Goal: Transaction & Acquisition: Purchase product/service

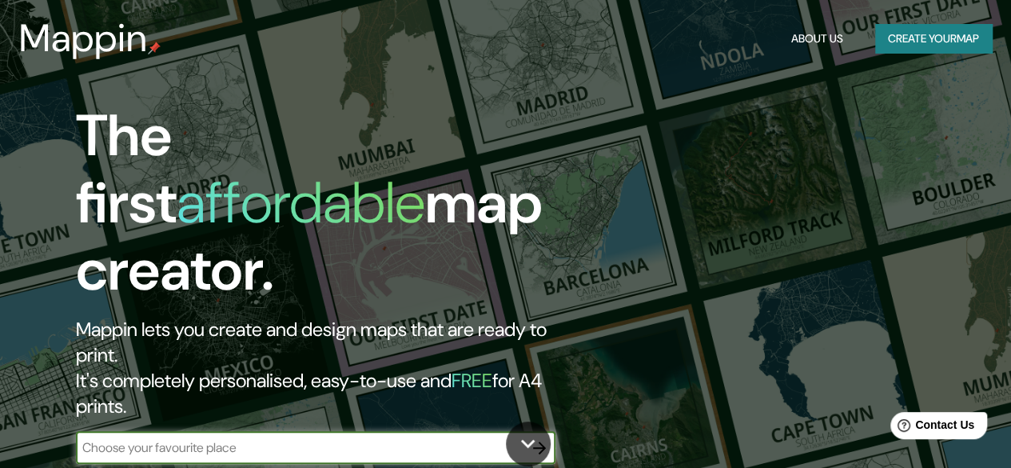
click at [336, 438] on input "text" at bounding box center [300, 447] width 448 height 18
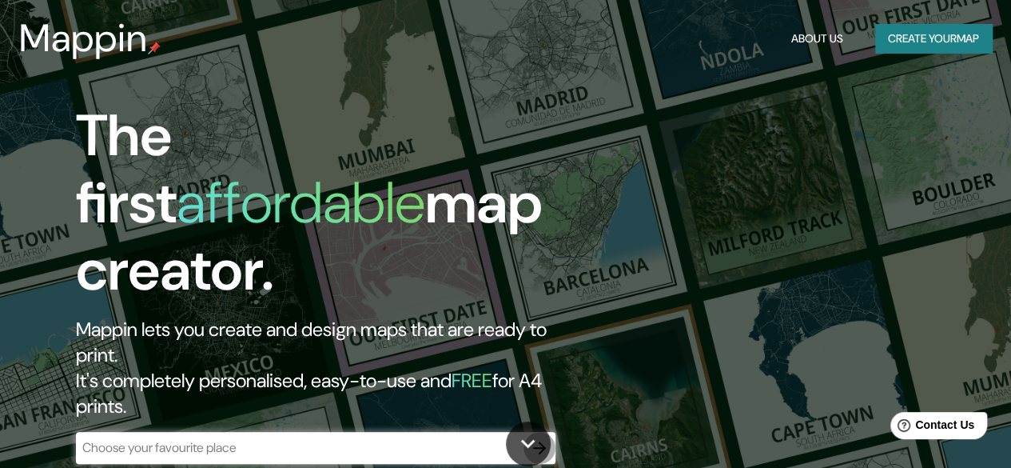
click at [537, 438] on icon "button" at bounding box center [539, 447] width 19 height 19
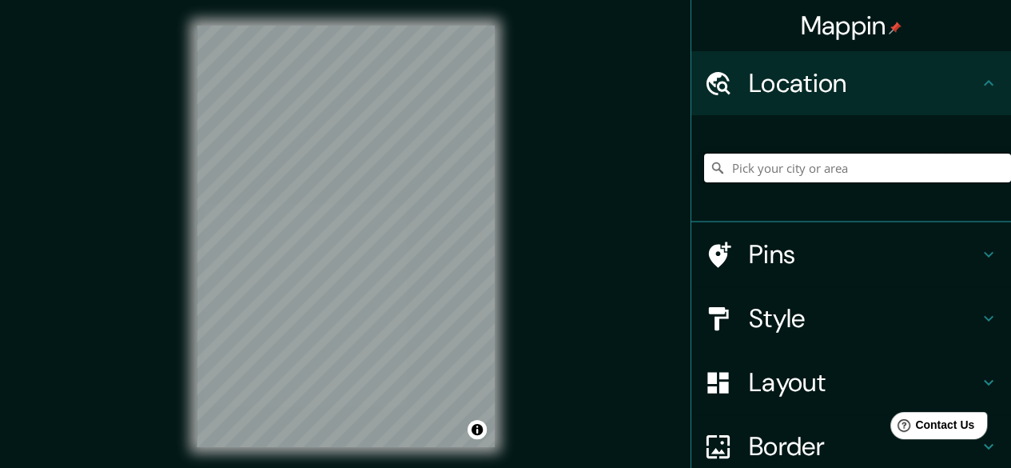
click at [786, 162] on input "Pick your city or area" at bounding box center [857, 167] width 307 height 29
click at [779, 167] on input "Pick your city or area" at bounding box center [857, 167] width 307 height 29
paste input "19.864129988331694, -99.75639085143207"
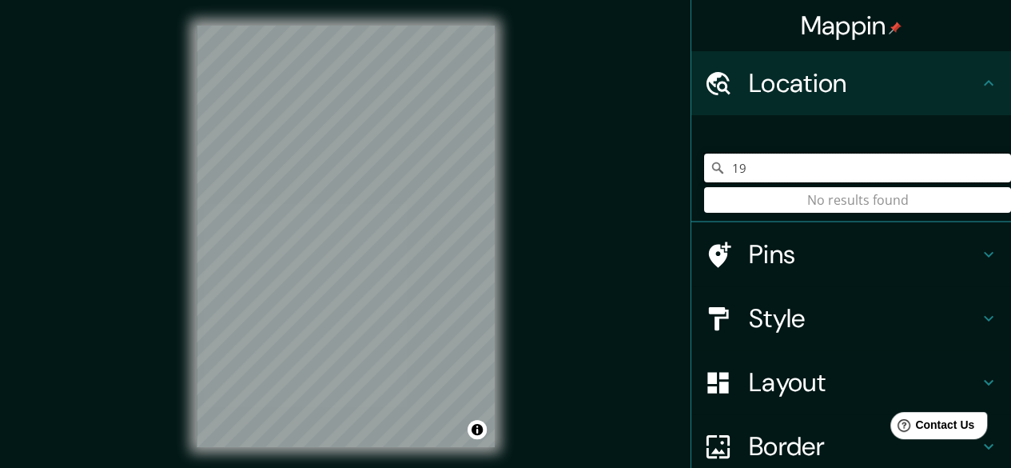
type input "1"
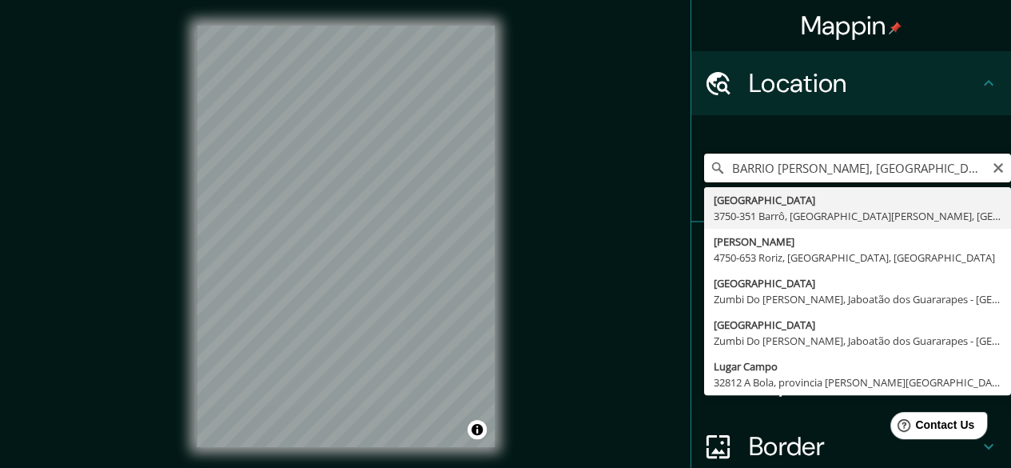
click at [884, 167] on input "BARRIO [PERSON_NAME], [GEOGRAPHIC_DATA]" at bounding box center [857, 167] width 307 height 29
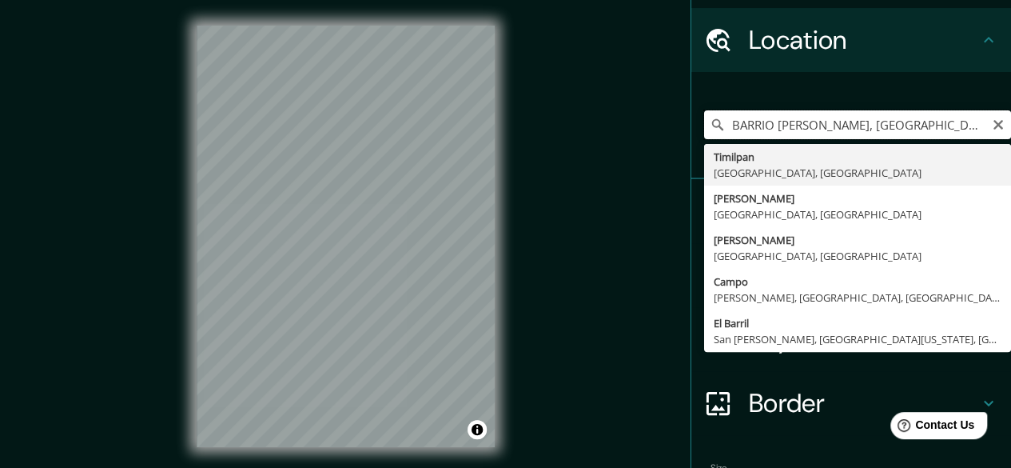
scroll to position [58, 0]
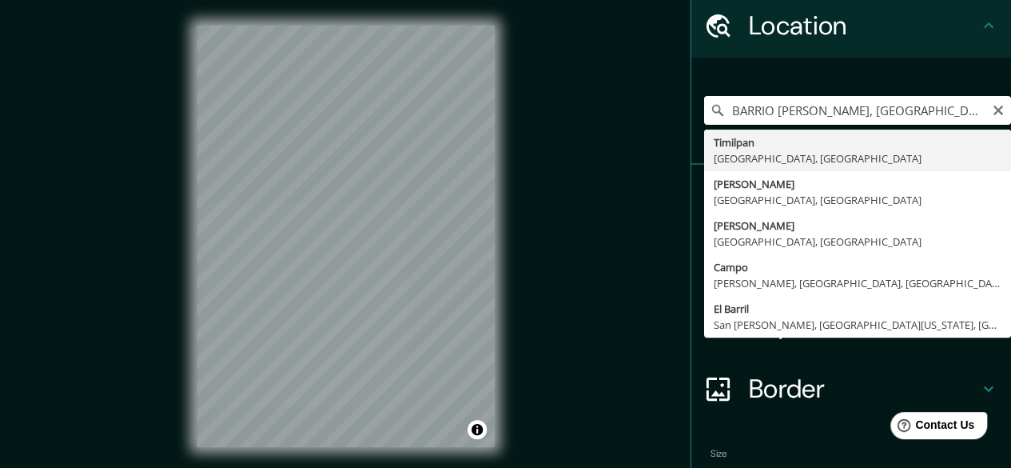
type input "Timilpan, [GEOGRAPHIC_DATA], [GEOGRAPHIC_DATA]"
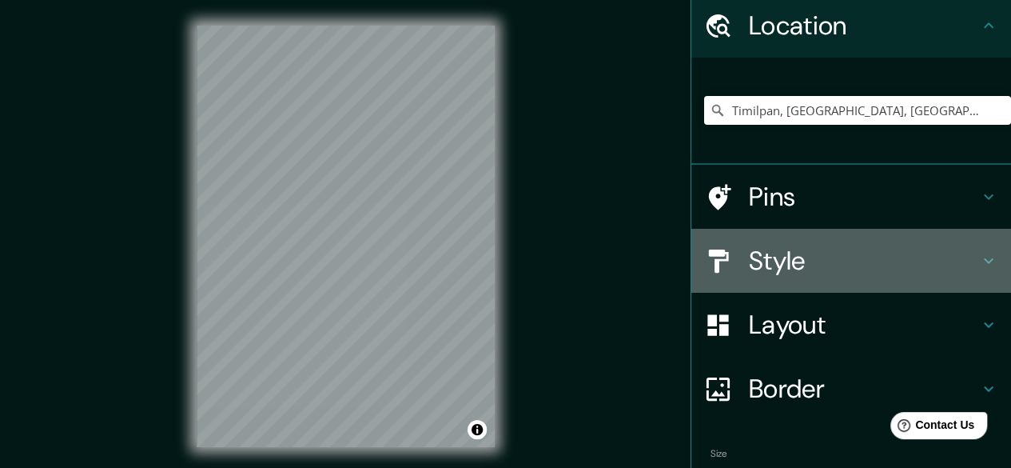
click at [979, 263] on icon at bounding box center [988, 260] width 19 height 19
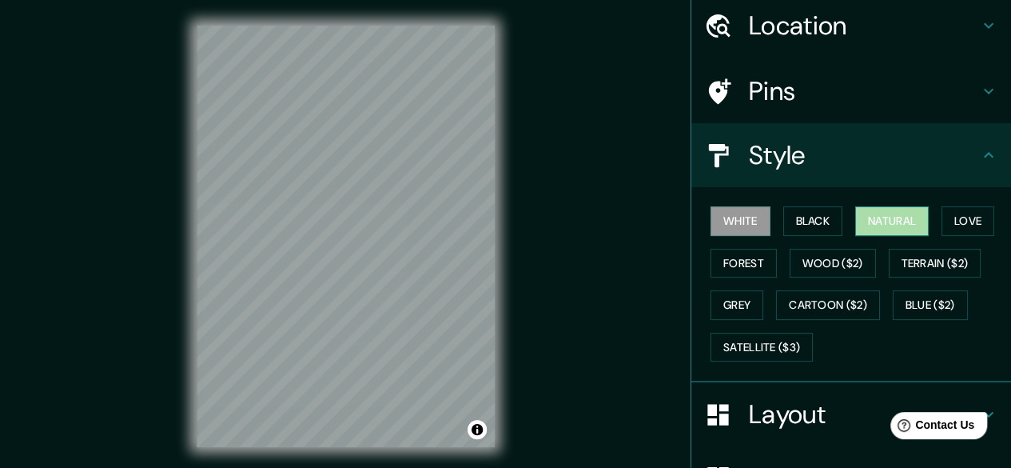
click at [879, 221] on button "Natural" at bounding box center [892, 221] width 74 height 30
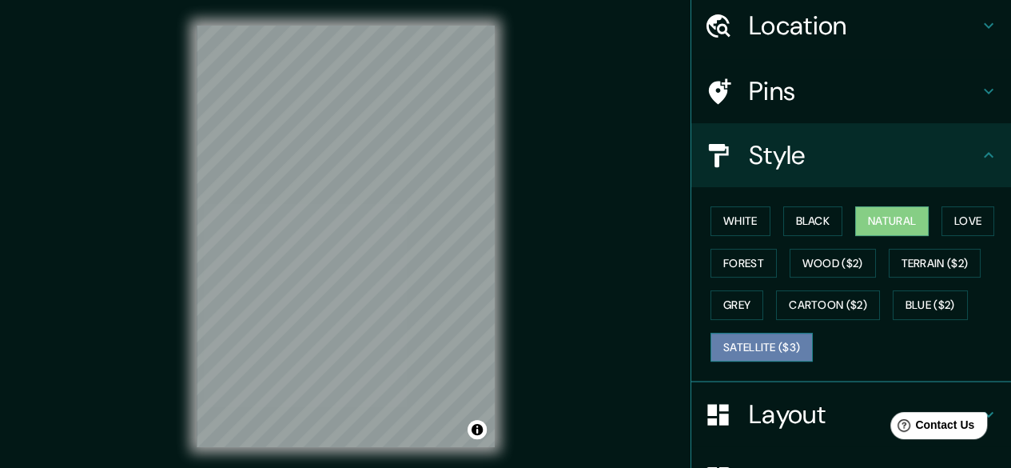
click at [735, 341] on button "Satellite ($3)" at bounding box center [762, 348] width 102 height 30
click at [867, 213] on button "Natural" at bounding box center [892, 221] width 74 height 30
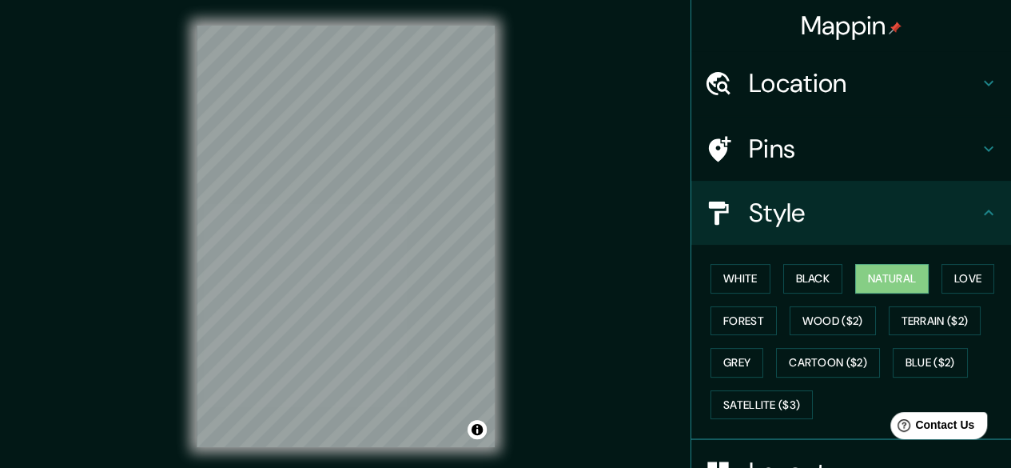
scroll to position [2, 0]
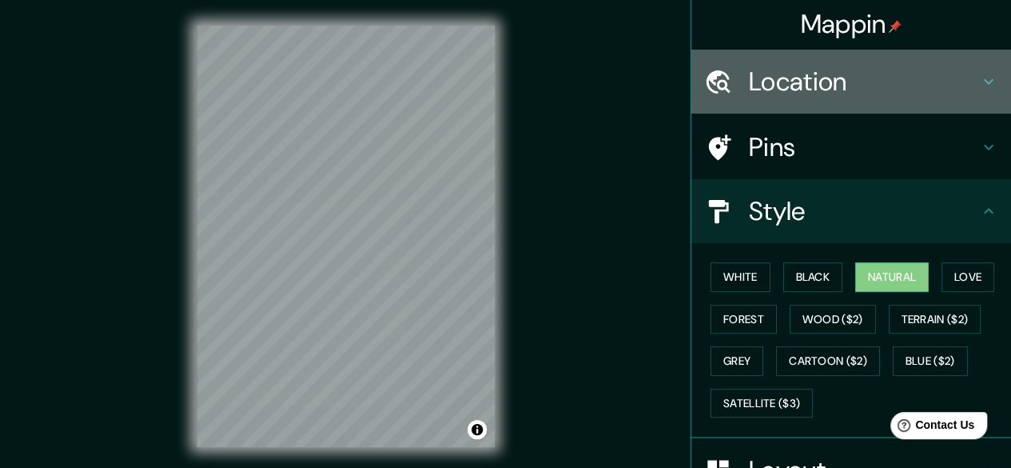
click at [964, 86] on h4 "Location" at bounding box center [864, 82] width 230 height 32
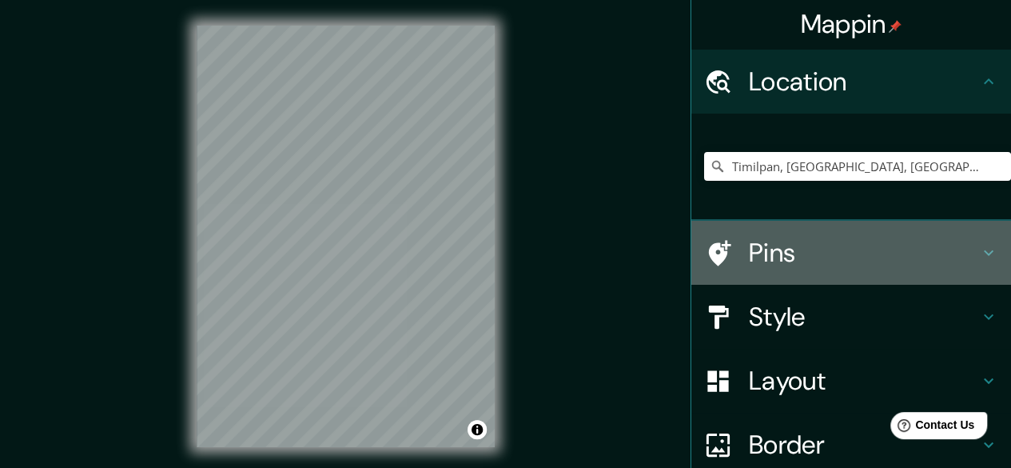
click at [898, 239] on h4 "Pins" at bounding box center [864, 253] width 230 height 32
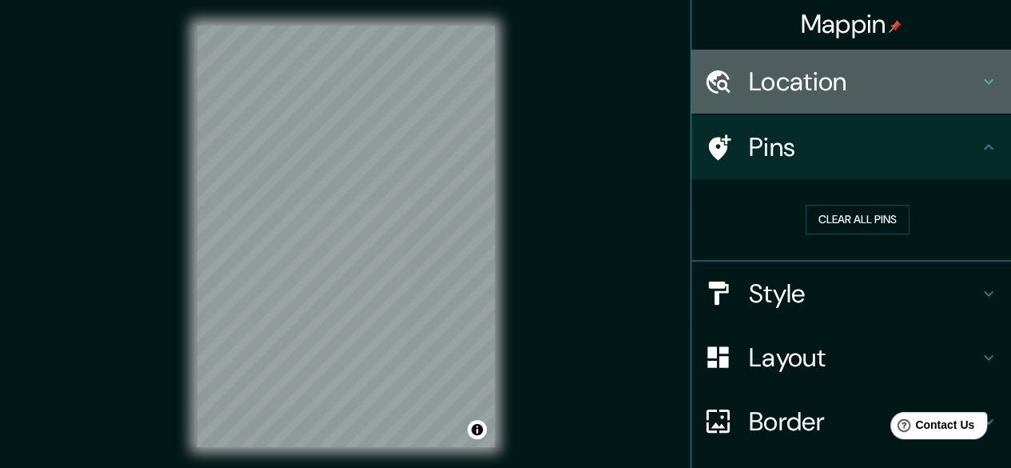
drag, startPoint x: 944, startPoint y: 108, endPoint x: 948, endPoint y: 96, distance: 12.6
click at [948, 98] on div "Location" at bounding box center [851, 82] width 320 height 64
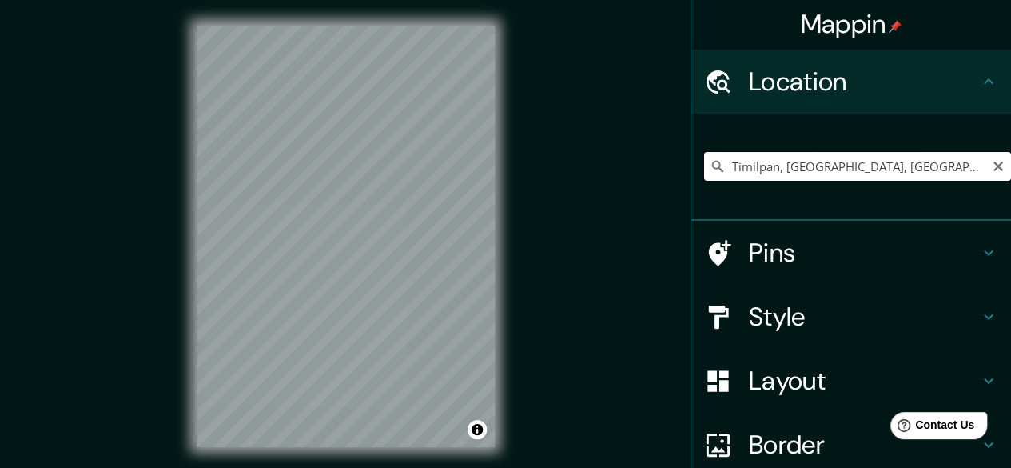
click at [924, 161] on input "Timilpan, [GEOGRAPHIC_DATA], [GEOGRAPHIC_DATA]" at bounding box center [857, 166] width 307 height 29
